Goal: Information Seeking & Learning: Get advice/opinions

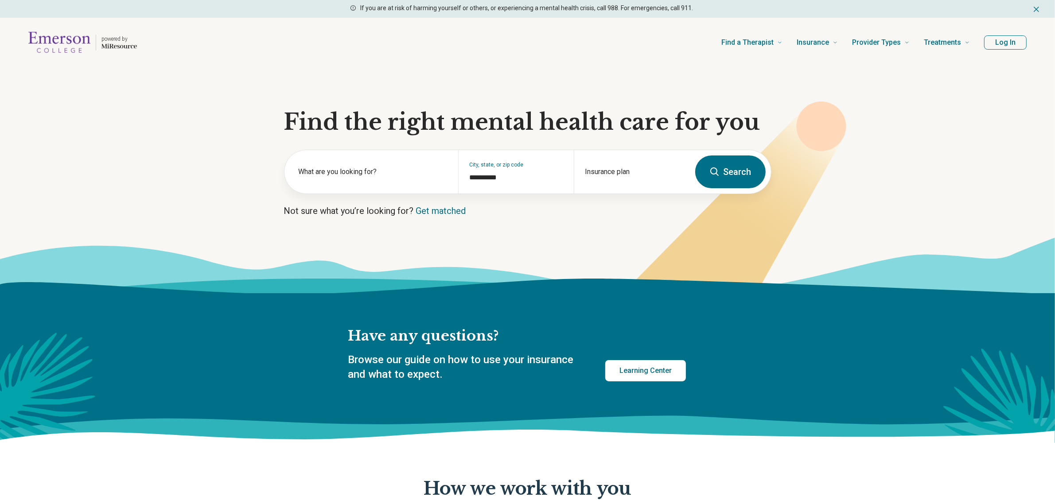
click at [996, 40] on button "Log In" at bounding box center [1005, 42] width 43 height 14
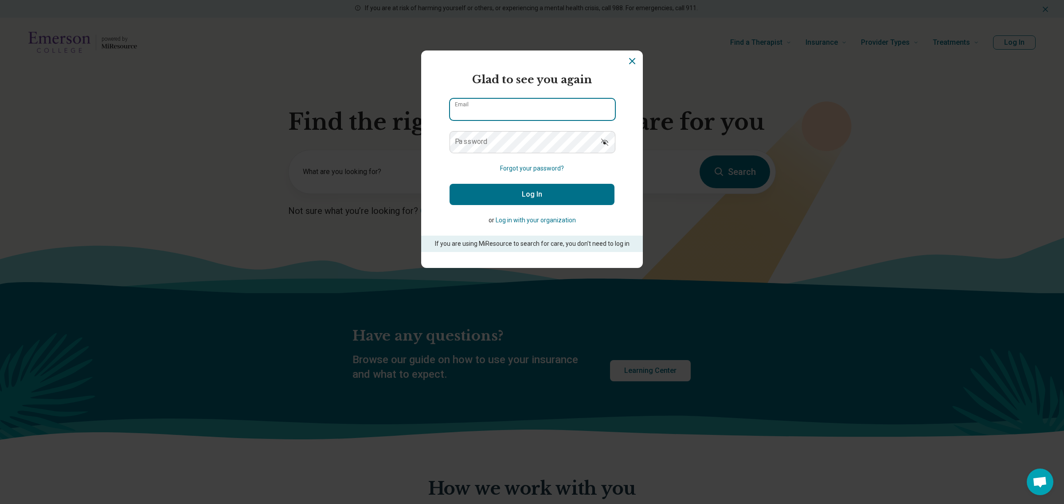
click at [573, 106] on input "Email" at bounding box center [532, 109] width 165 height 21
click at [449, 184] on button "Log In" at bounding box center [531, 194] width 165 height 21
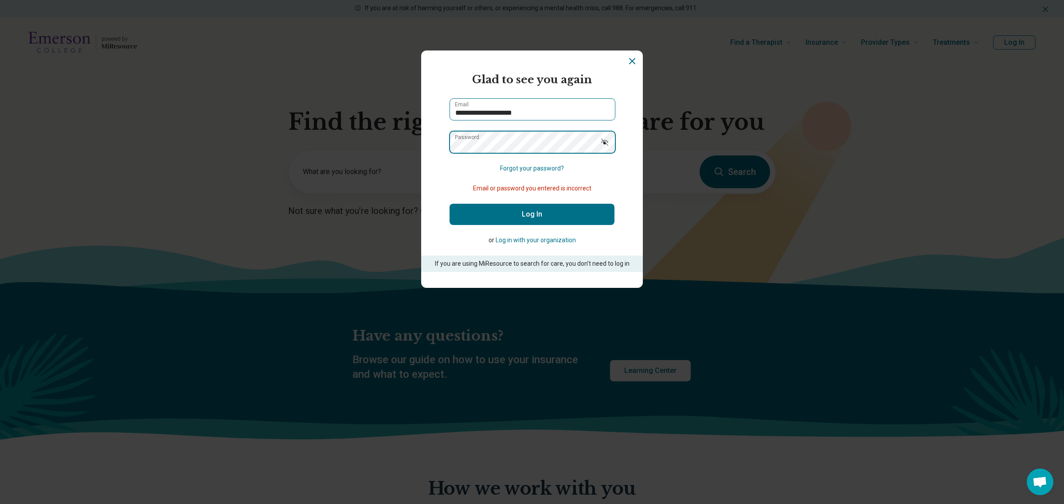
click at [449, 204] on button "Log In" at bounding box center [531, 214] width 165 height 21
click at [573, 106] on input "**********" at bounding box center [532, 109] width 165 height 21
type input "*"
type input "**********"
click at [449, 204] on button "Log In" at bounding box center [531, 214] width 165 height 21
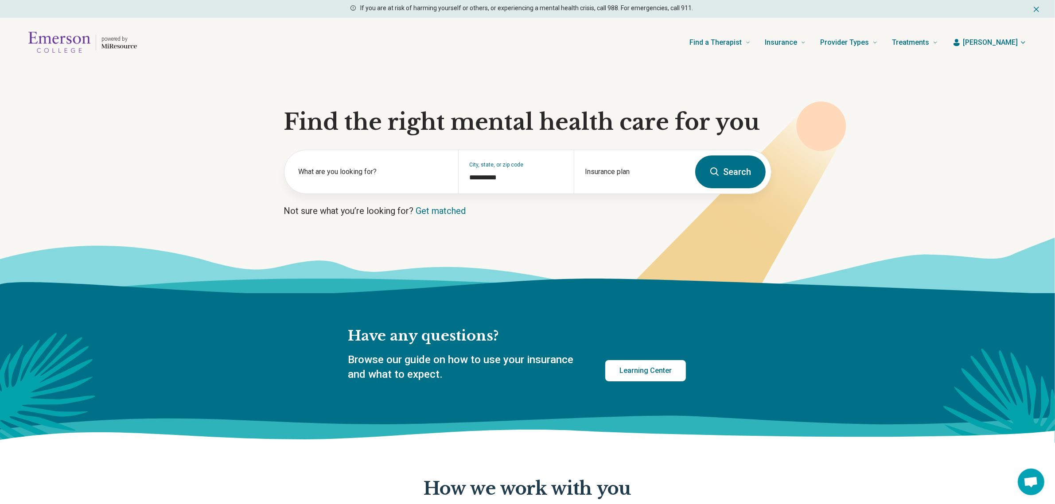
click at [1007, 41] on span "[PERSON_NAME]" at bounding box center [990, 42] width 55 height 11
click at [992, 87] on link "Referral list" at bounding box center [998, 91] width 59 height 23
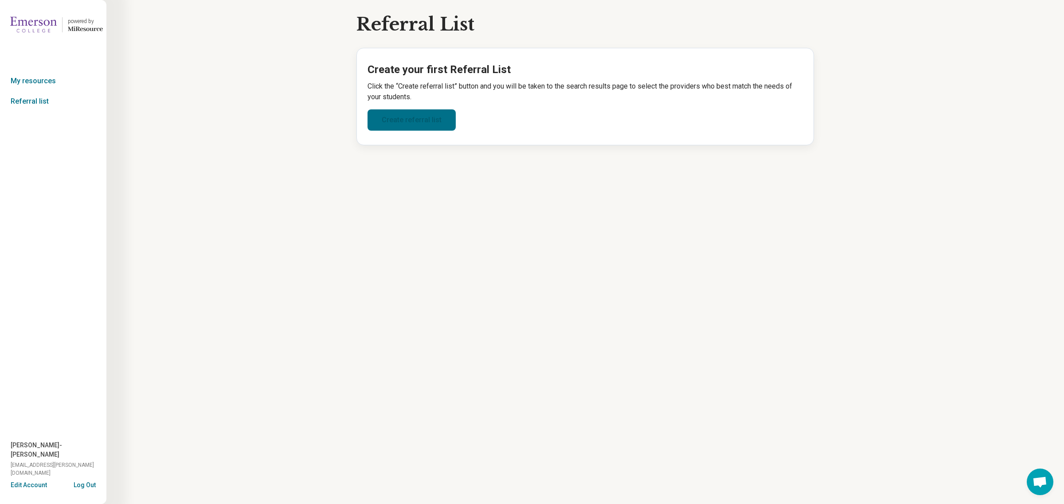
click at [420, 121] on link "Create referral list" at bounding box center [411, 119] width 88 height 21
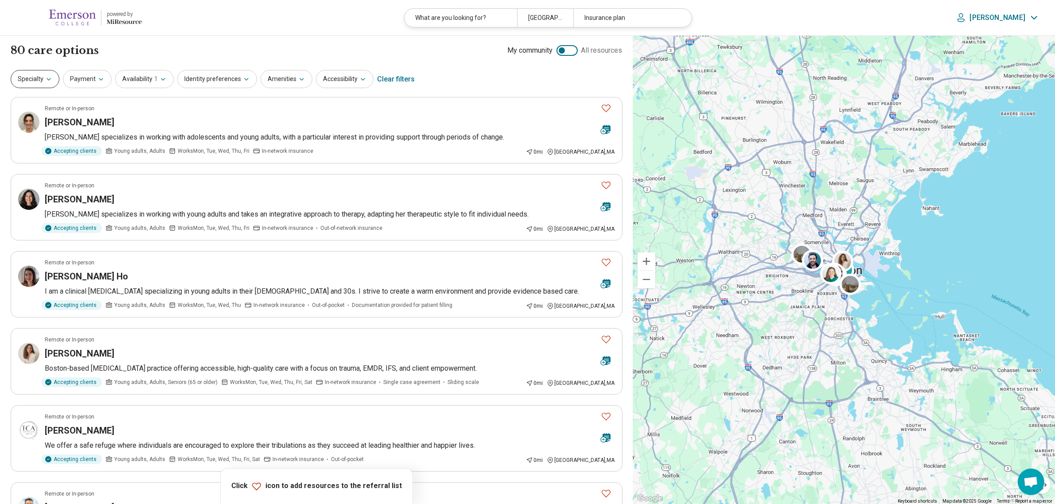
click at [52, 74] on button "Specialty" at bounding box center [35, 79] width 49 height 18
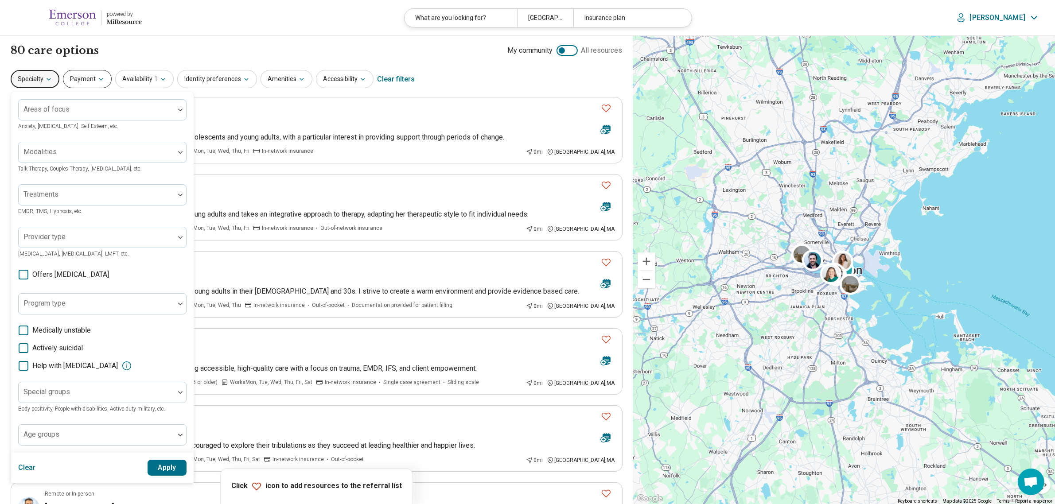
click at [107, 76] on button "Payment" at bounding box center [87, 79] width 49 height 18
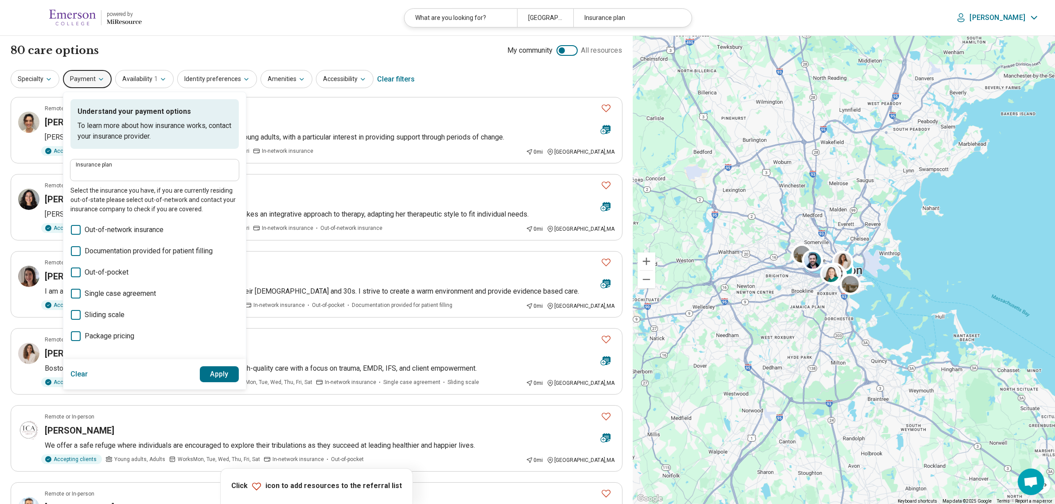
click at [91, 74] on button "Payment" at bounding box center [87, 79] width 49 height 18
click at [386, 69] on div "Clear filters" at bounding box center [396, 79] width 38 height 21
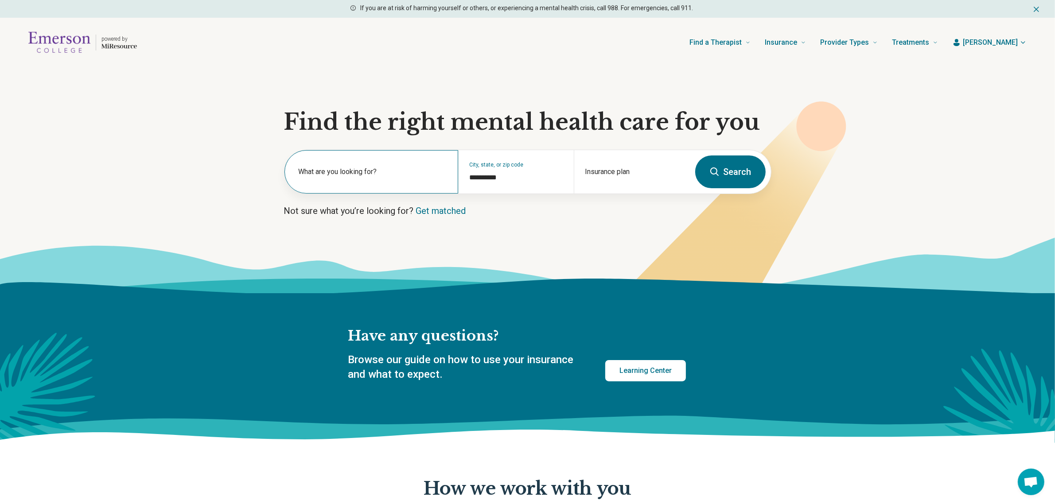
click at [397, 173] on label "What are you looking for?" at bounding box center [373, 172] width 149 height 11
click at [480, 169] on div "**********" at bounding box center [516, 171] width 116 height 43
click at [621, 175] on input "Insurance plan" at bounding box center [632, 177] width 94 height 11
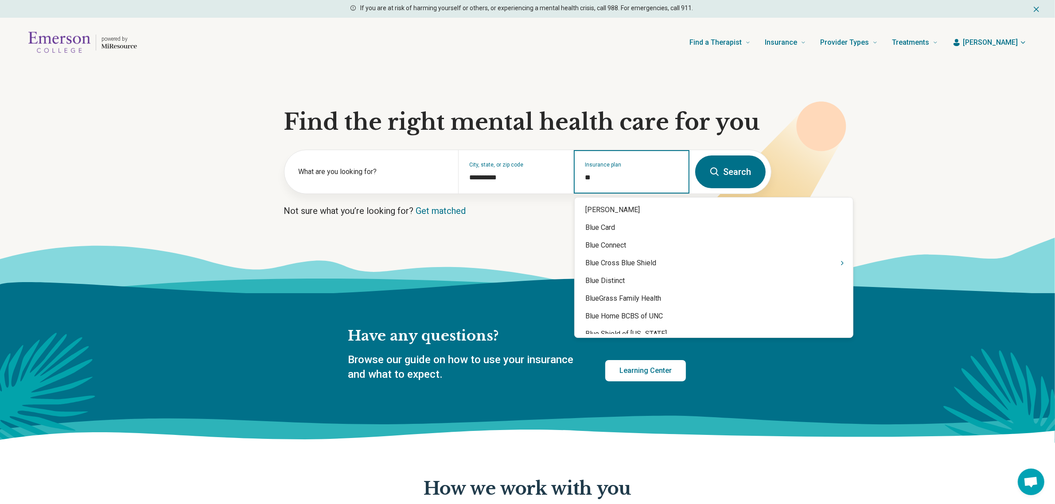
type input "***"
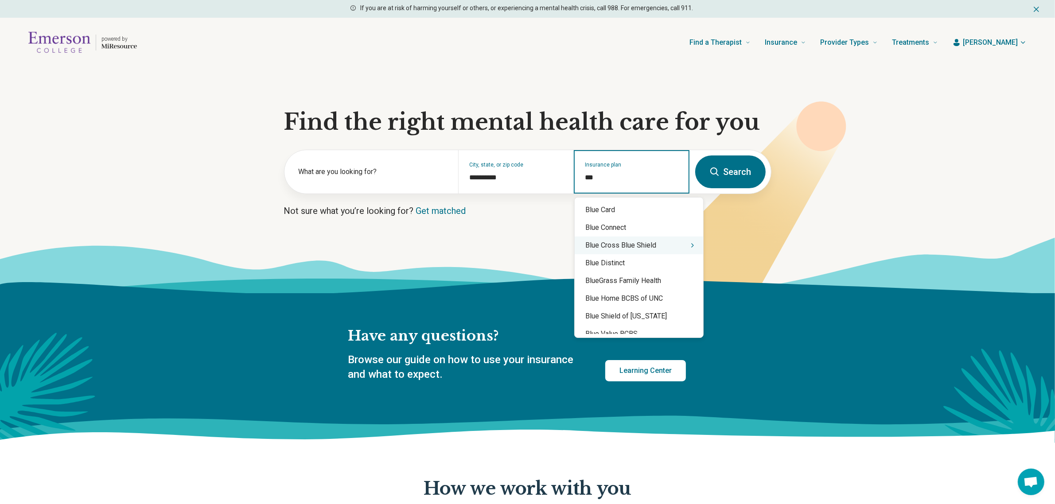
click at [630, 248] on div "Blue Cross Blue Shield" at bounding box center [639, 246] width 129 height 18
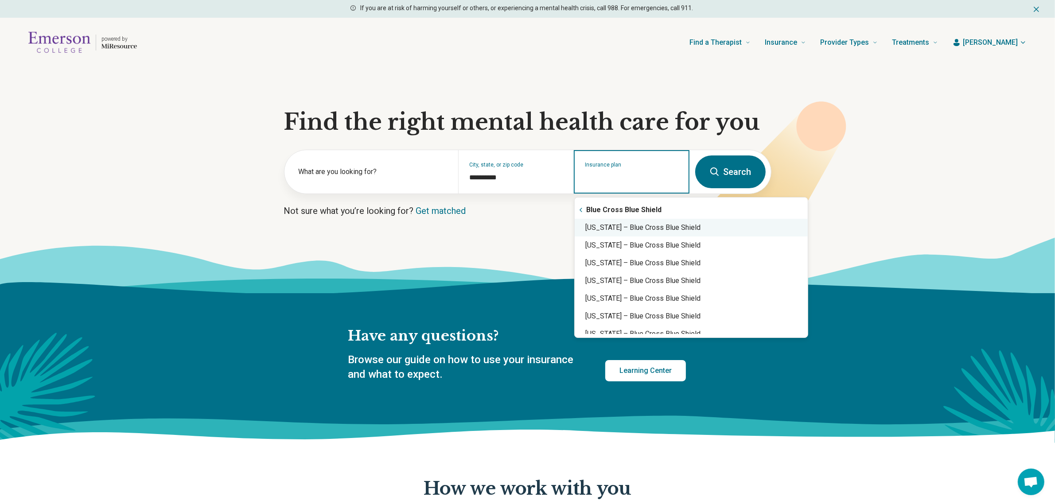
click at [698, 226] on div "Massachusetts – Blue Cross Blue Shield" at bounding box center [691, 228] width 233 height 18
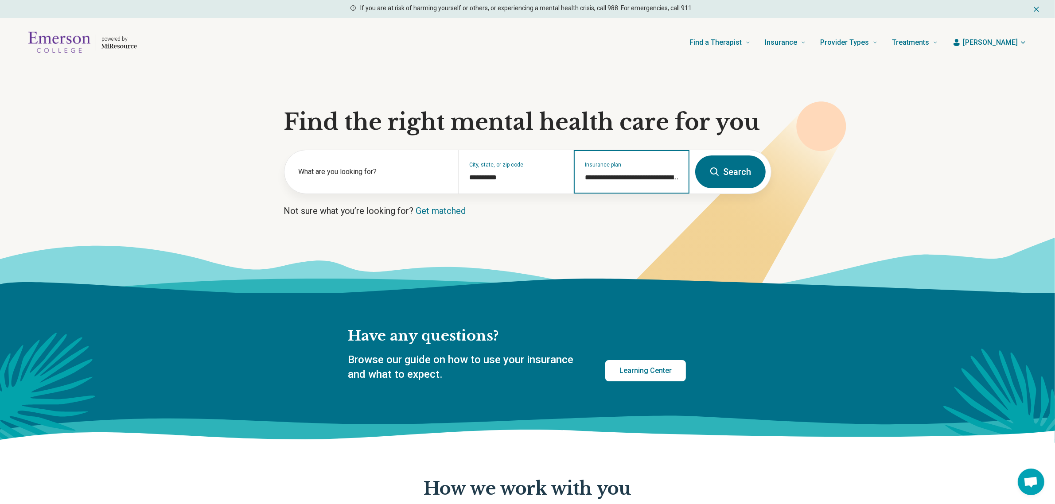
type input "**********"
click at [726, 176] on button "Search" at bounding box center [730, 172] width 70 height 33
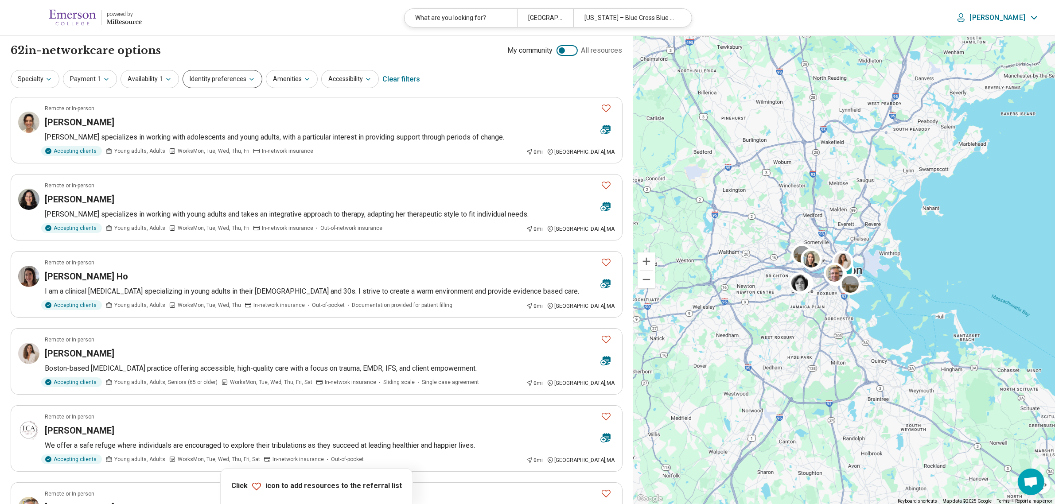
click at [196, 78] on button "Identity preferences" at bounding box center [223, 79] width 80 height 18
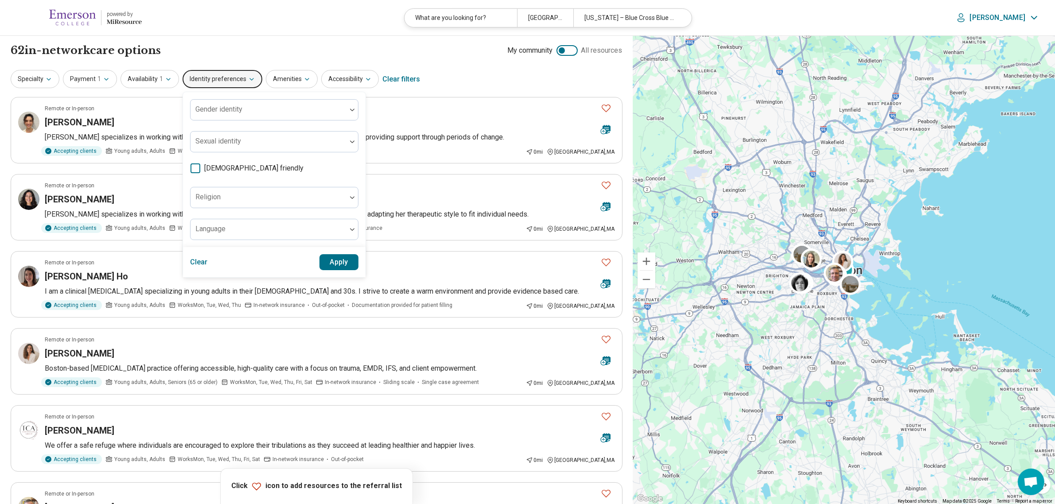
click at [200, 166] on label "LGBTQIA+ friendly" at bounding box center [246, 168] width 113 height 11
click at [344, 262] on button "Apply" at bounding box center [339, 262] width 39 height 16
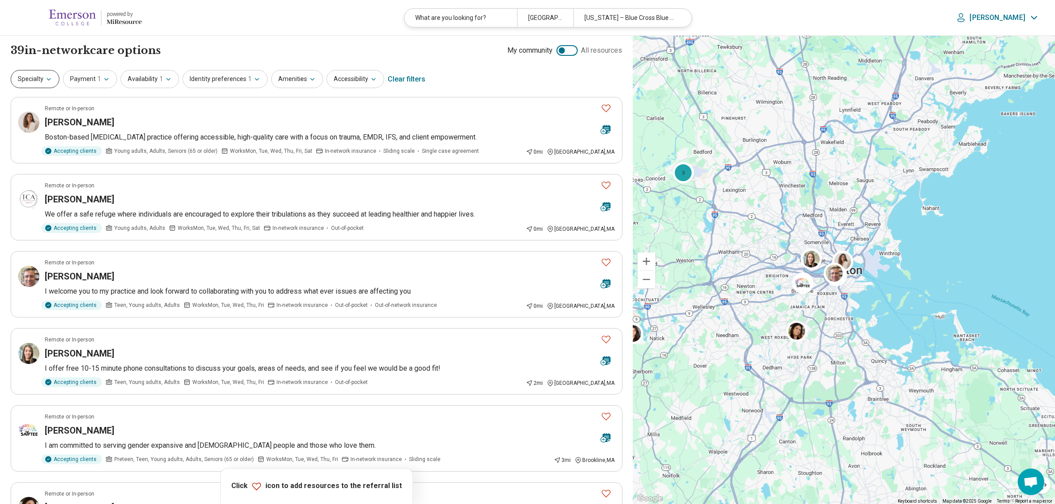
click at [32, 83] on button "Specialty" at bounding box center [35, 79] width 49 height 18
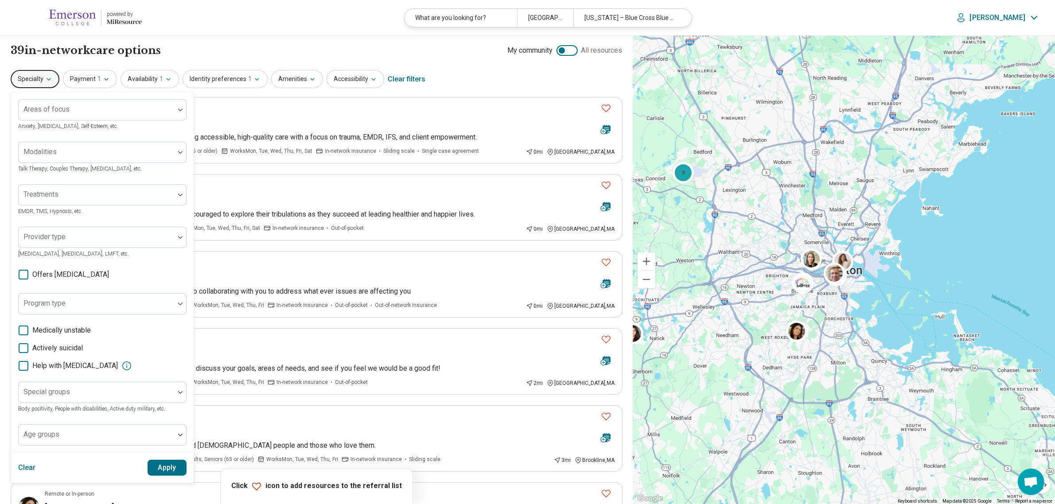
click at [32, 83] on button "Specialty" at bounding box center [35, 79] width 49 height 18
click at [329, 75] on button "Accessibility" at bounding box center [356, 79] width 58 height 18
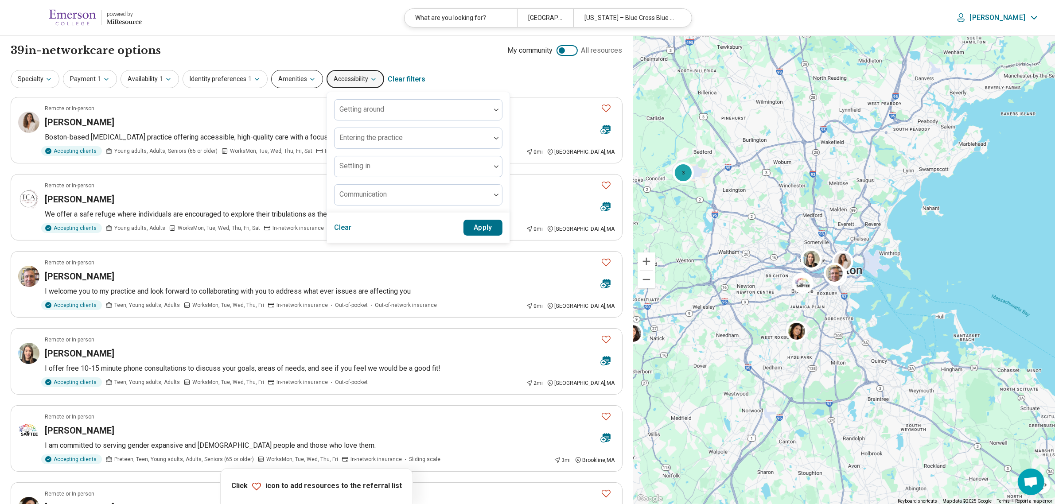
click at [298, 78] on button "Amenities" at bounding box center [297, 79] width 52 height 18
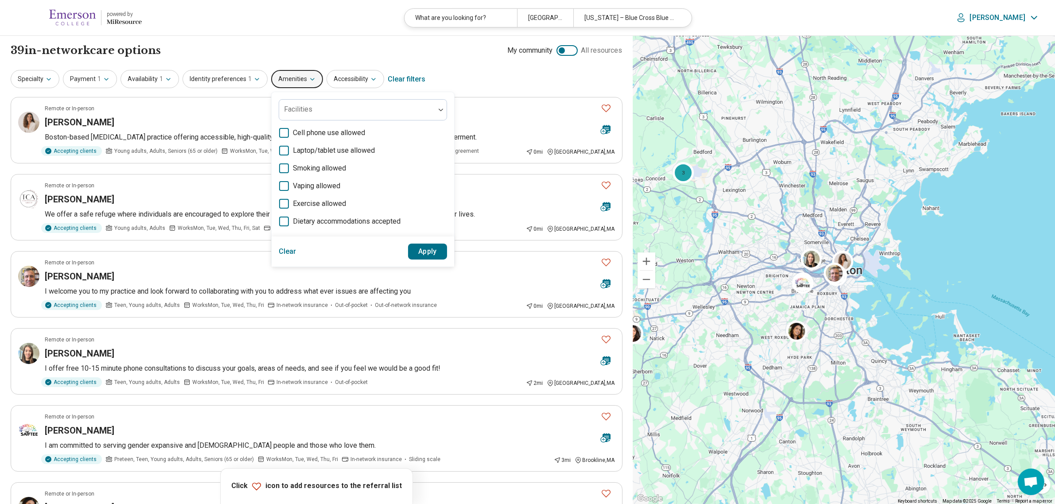
click at [298, 78] on button "Amenities" at bounding box center [297, 79] width 52 height 18
click at [50, 80] on icon "button" at bounding box center [48, 79] width 7 height 7
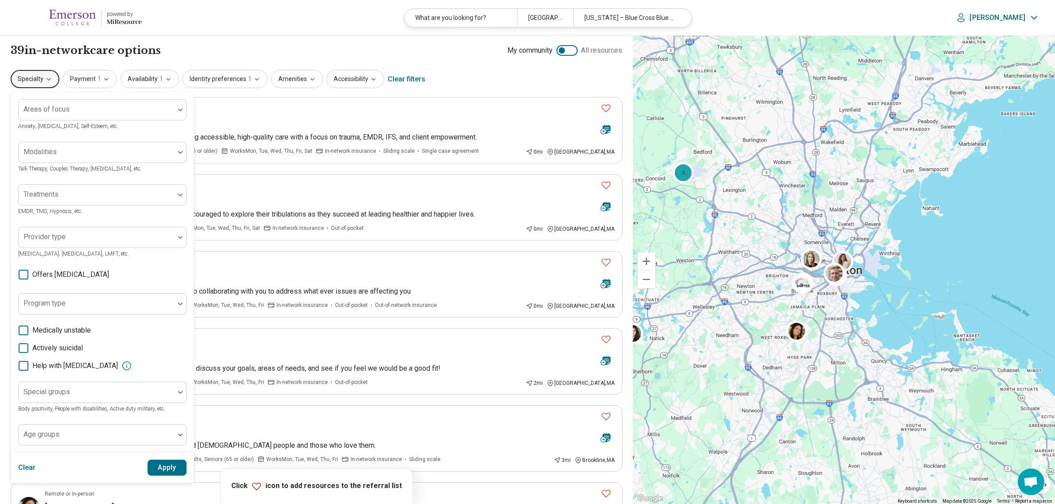
click at [293, 43] on div "39 in-network care options 39 in-network provider s My community All resources" at bounding box center [317, 50] width 612 height 15
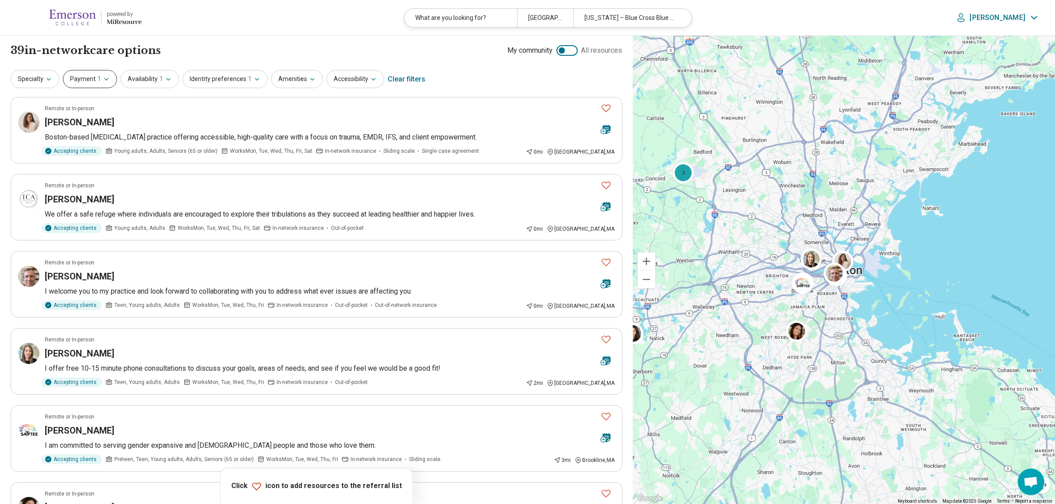
click at [88, 75] on button "Payment 1" at bounding box center [90, 79] width 54 height 18
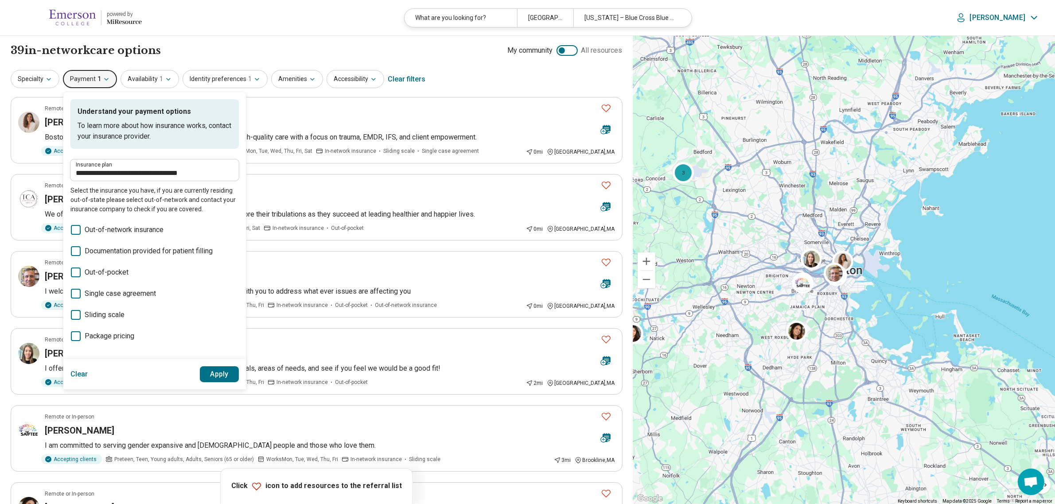
click at [88, 75] on button "Payment 1" at bounding box center [90, 79] width 54 height 18
click at [146, 69] on div "**********" at bounding box center [317, 79] width 612 height 21
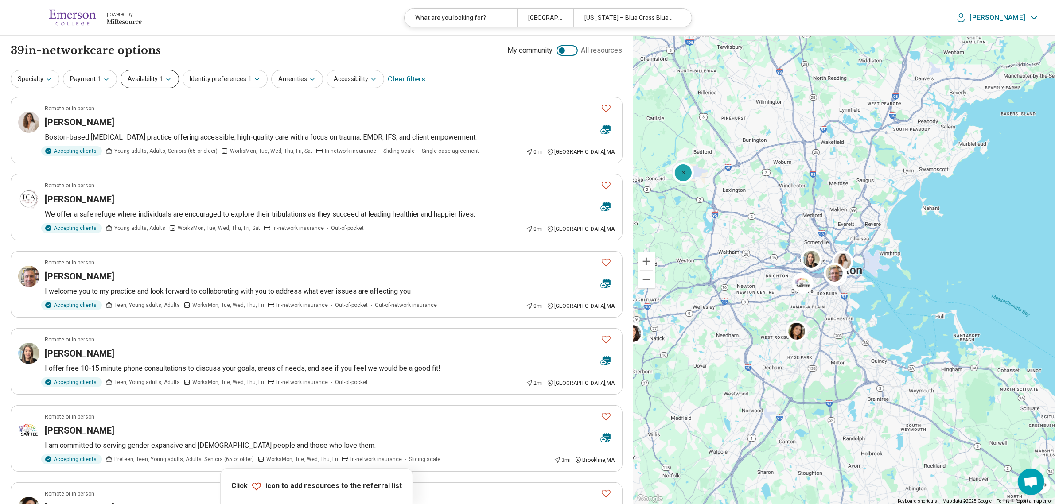
click at [148, 72] on button "Availability 1" at bounding box center [150, 79] width 59 height 18
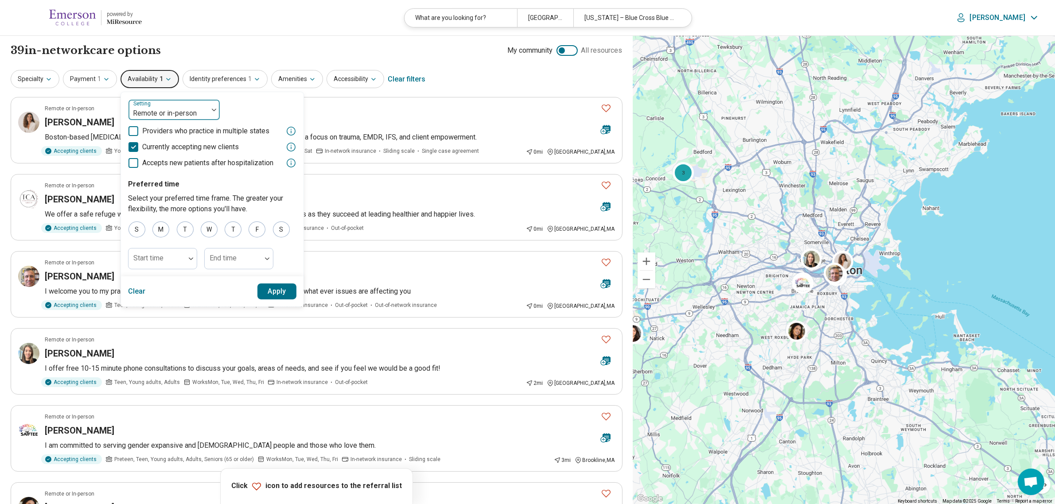
click at [181, 107] on div at bounding box center [168, 113] width 73 height 12
click at [171, 154] on div "In-person" at bounding box center [174, 153] width 91 height 18
click at [290, 293] on button "Apply" at bounding box center [277, 292] width 39 height 16
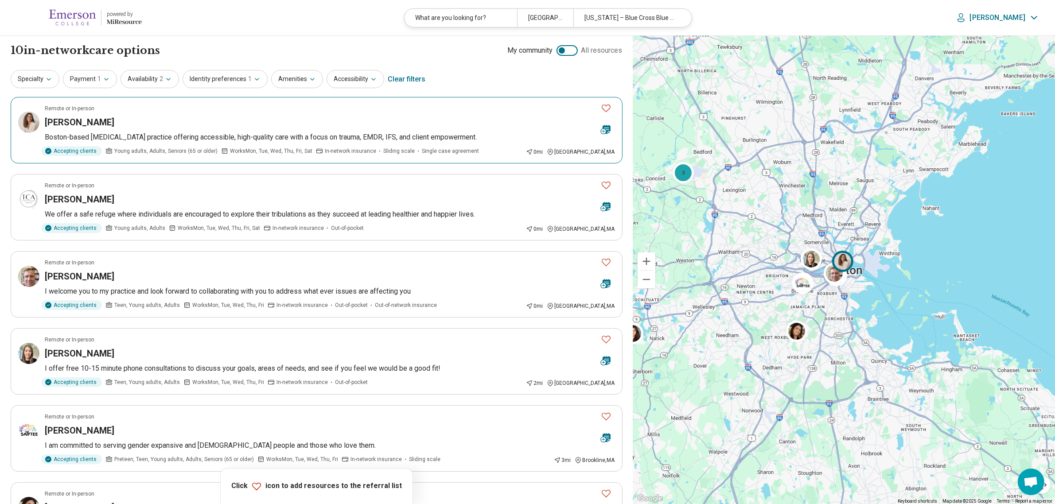
click at [484, 106] on div "Remote or In-person" at bounding box center [319, 109] width 549 height 8
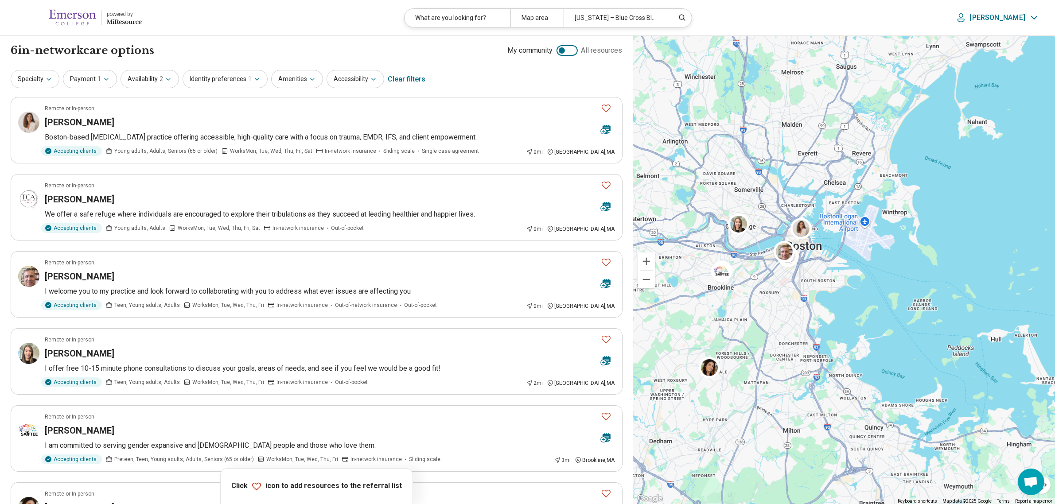
drag, startPoint x: 954, startPoint y: 319, endPoint x: 916, endPoint y: 306, distance: 40.2
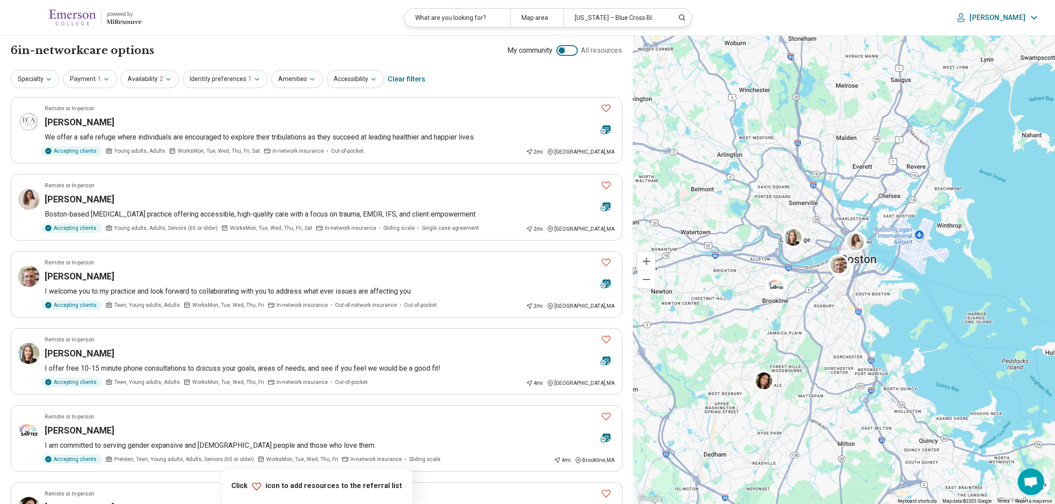
drag, startPoint x: 797, startPoint y: 282, endPoint x: 851, endPoint y: 296, distance: 55.7
click at [851, 296] on div at bounding box center [844, 270] width 422 height 469
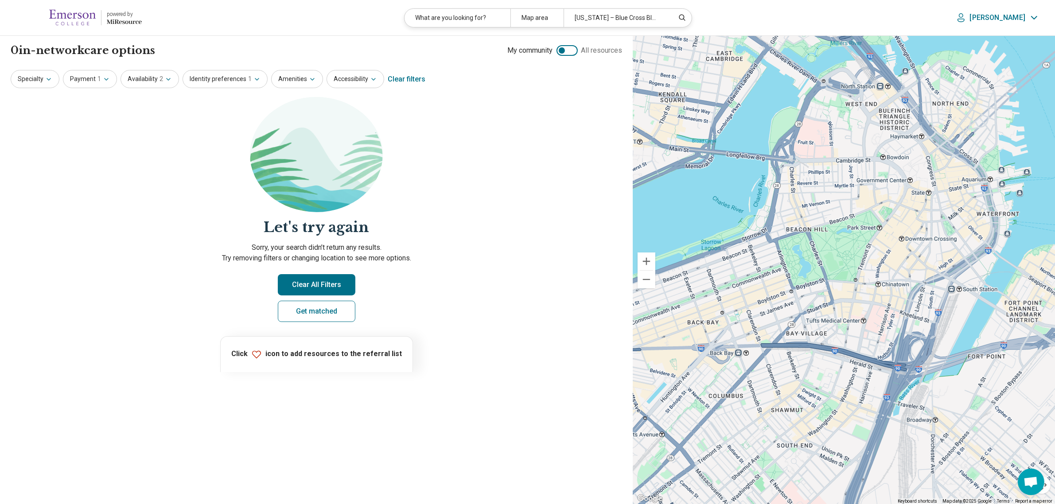
drag, startPoint x: 730, startPoint y: 265, endPoint x: 957, endPoint y: 409, distance: 268.8
click at [957, 409] on div at bounding box center [844, 270] width 422 height 469
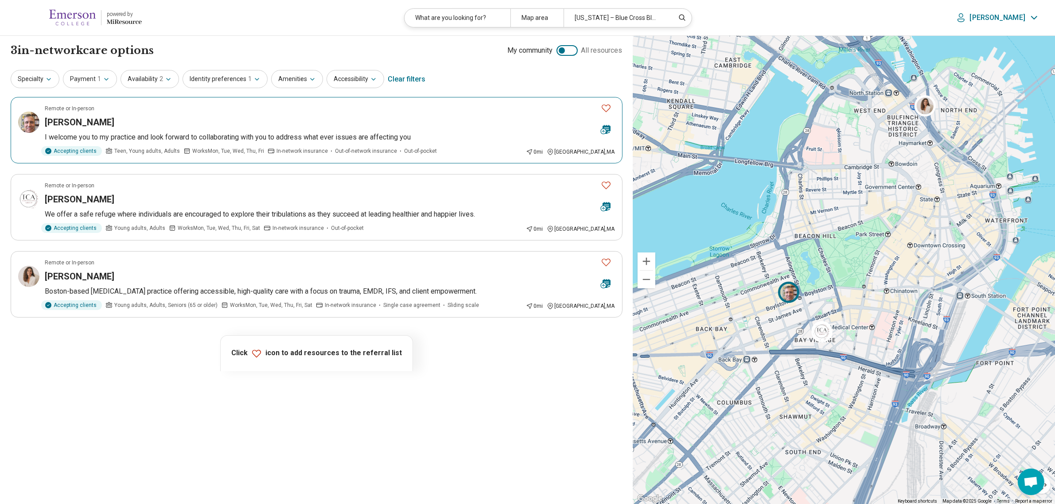
click at [328, 148] on icon at bounding box center [331, 151] width 7 height 7
click at [363, 224] on div "Accepting clients Young adults, Adults Works Mon, Tue, Wed, Thu, Fri, Sat In-ne…" at bounding box center [284, 228] width 478 height 10
click at [650, 286] on button "Zoom out" at bounding box center [647, 280] width 18 height 18
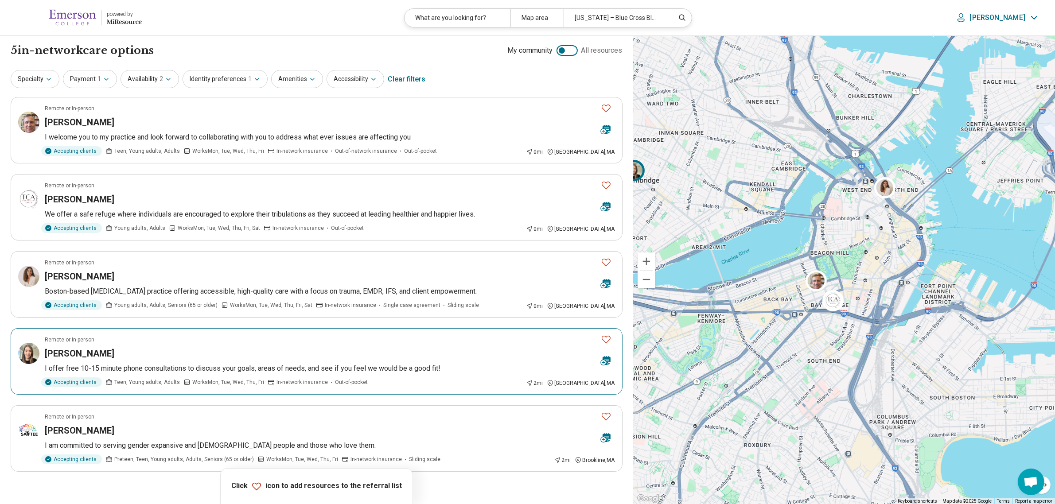
click at [493, 371] on p "I offer free 10-15 minute phone consultations to discuss your goals, areas of n…" at bounding box center [330, 368] width 570 height 11
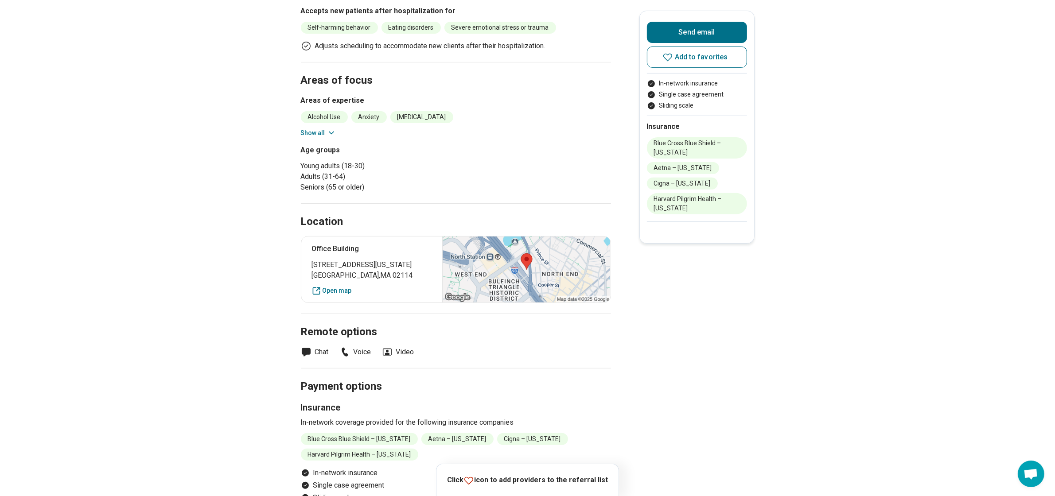
scroll to position [332, 0]
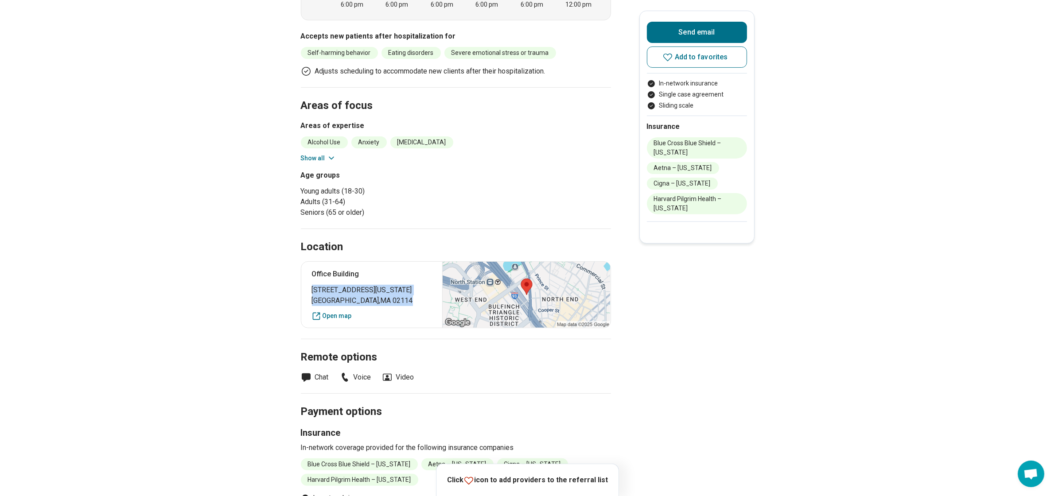
drag, startPoint x: 375, startPoint y: 301, endPoint x: 309, endPoint y: 291, distance: 67.1
click at [309, 291] on div "Office Building 98 North Washington Street Boston , MA 02114 Open map" at bounding box center [456, 295] width 310 height 67
copy p "98 North Washington Street Boston , MA 02114"
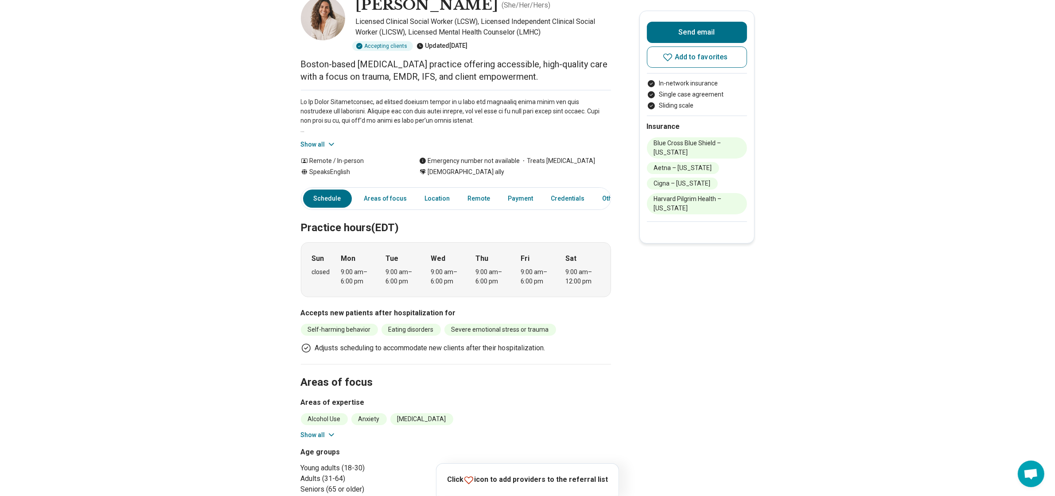
scroll to position [0, 0]
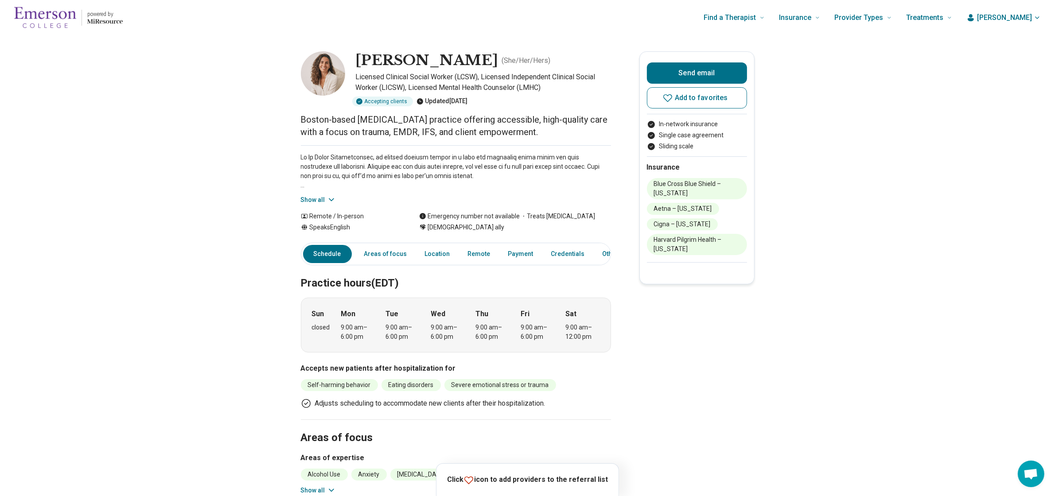
drag, startPoint x: 471, startPoint y: 60, endPoint x: 362, endPoint y: 62, distance: 109.5
click at [362, 62] on h1 "[PERSON_NAME]" at bounding box center [427, 60] width 143 height 19
copy h1 "[PERSON_NAME]"
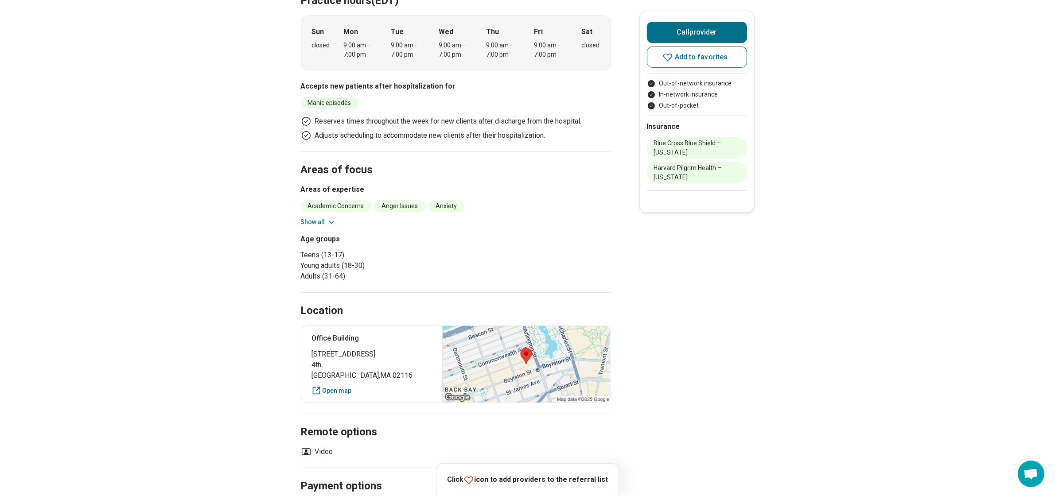
scroll to position [277, 0]
drag, startPoint x: 378, startPoint y: 378, endPoint x: 317, endPoint y: 358, distance: 63.9
click at [317, 358] on p "10 Newbury Street 4th Boston , MA 02116" at bounding box center [372, 364] width 120 height 32
copy p "10 Newbury Street 4th Boston , MA 02116"
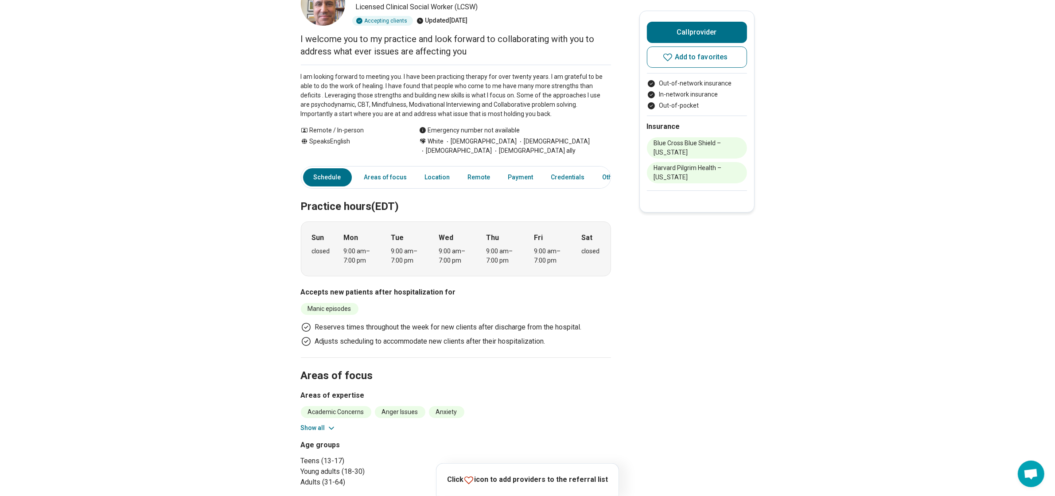
scroll to position [0, 0]
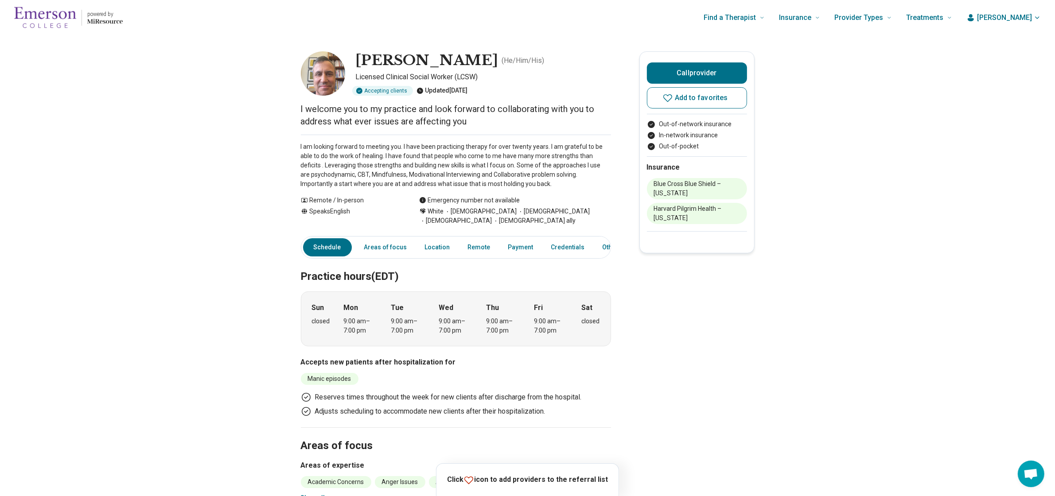
drag, startPoint x: 500, startPoint y: 65, endPoint x: 365, endPoint y: 60, distance: 135.3
click at [365, 60] on h1 "[PERSON_NAME]" at bounding box center [427, 60] width 143 height 19
copy h1 "[PERSON_NAME]"
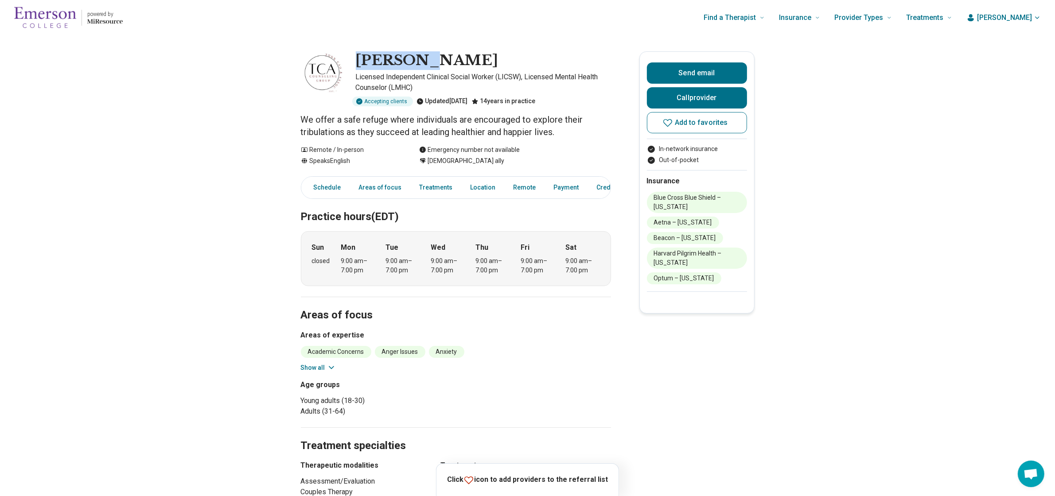
drag, startPoint x: 433, startPoint y: 58, endPoint x: 362, endPoint y: 61, distance: 71.0
click at [362, 61] on h1 "[PERSON_NAME]" at bounding box center [427, 60] width 143 height 19
copy h1 "[PERSON_NAME]"
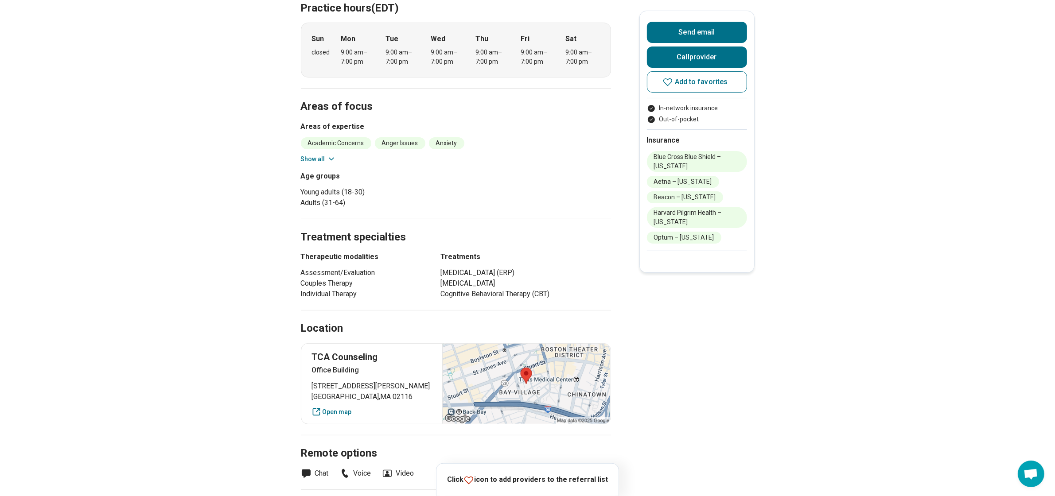
scroll to position [388, 0]
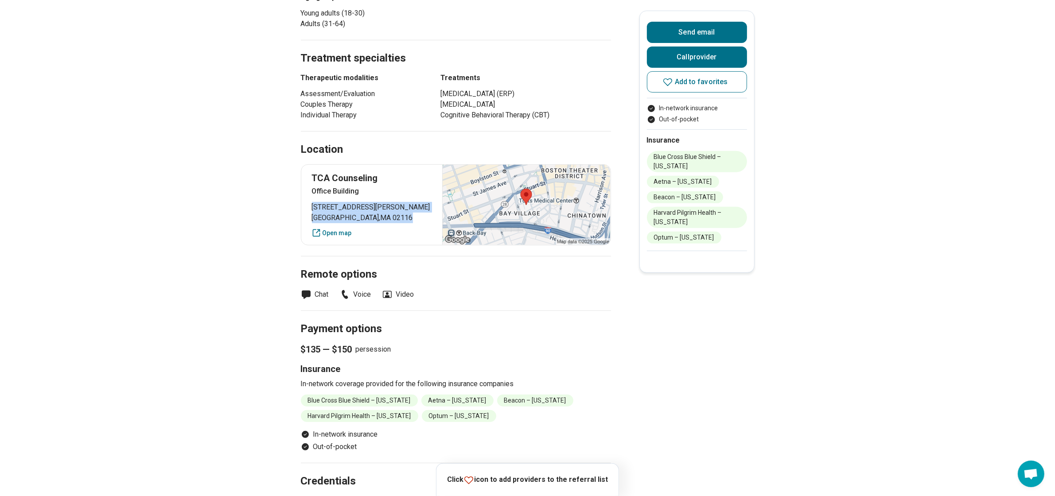
drag, startPoint x: 379, startPoint y: 215, endPoint x: 314, endPoint y: 209, distance: 65.4
click at [314, 209] on div "TCA [GEOGRAPHIC_DATA] [STREET_ADDRESS][PERSON_NAME] Open map" at bounding box center [456, 204] width 310 height 81
copy p "[STREET_ADDRESS][PERSON_NAME]"
